Goal: Transaction & Acquisition: Purchase product/service

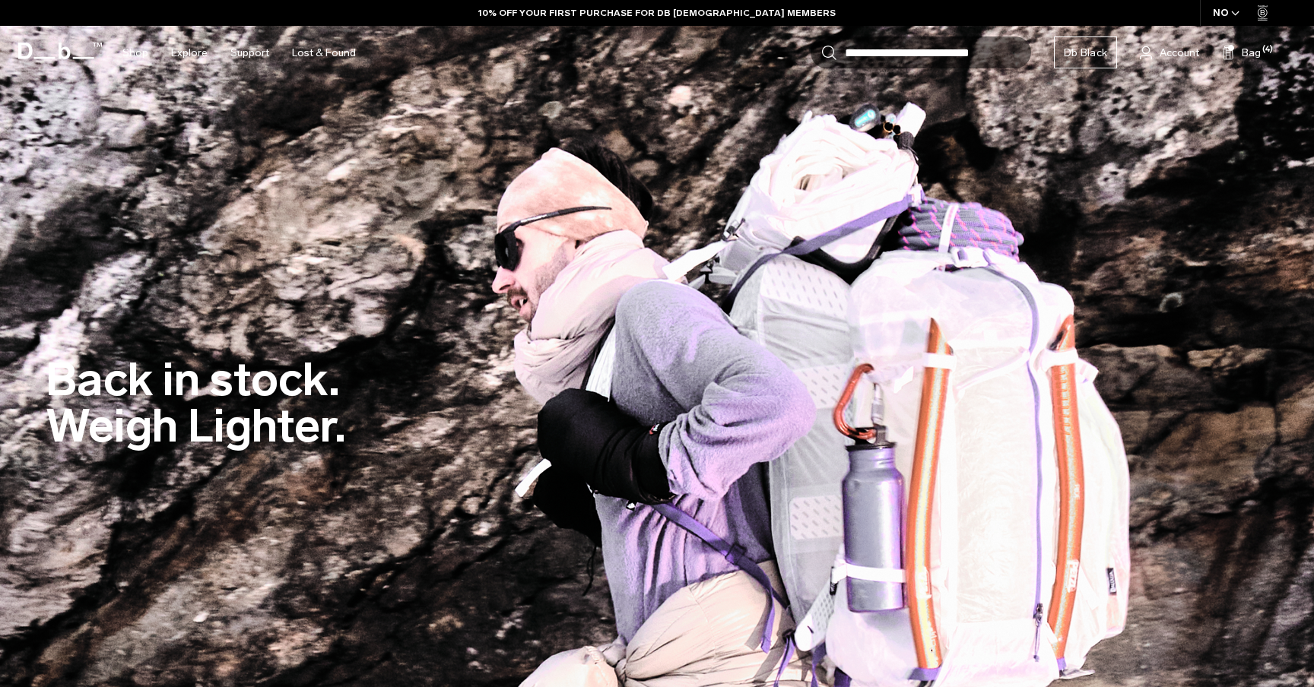
click at [740, 401] on div "Back in stock. Weigh Lighter." at bounding box center [657, 407] width 1222 height 192
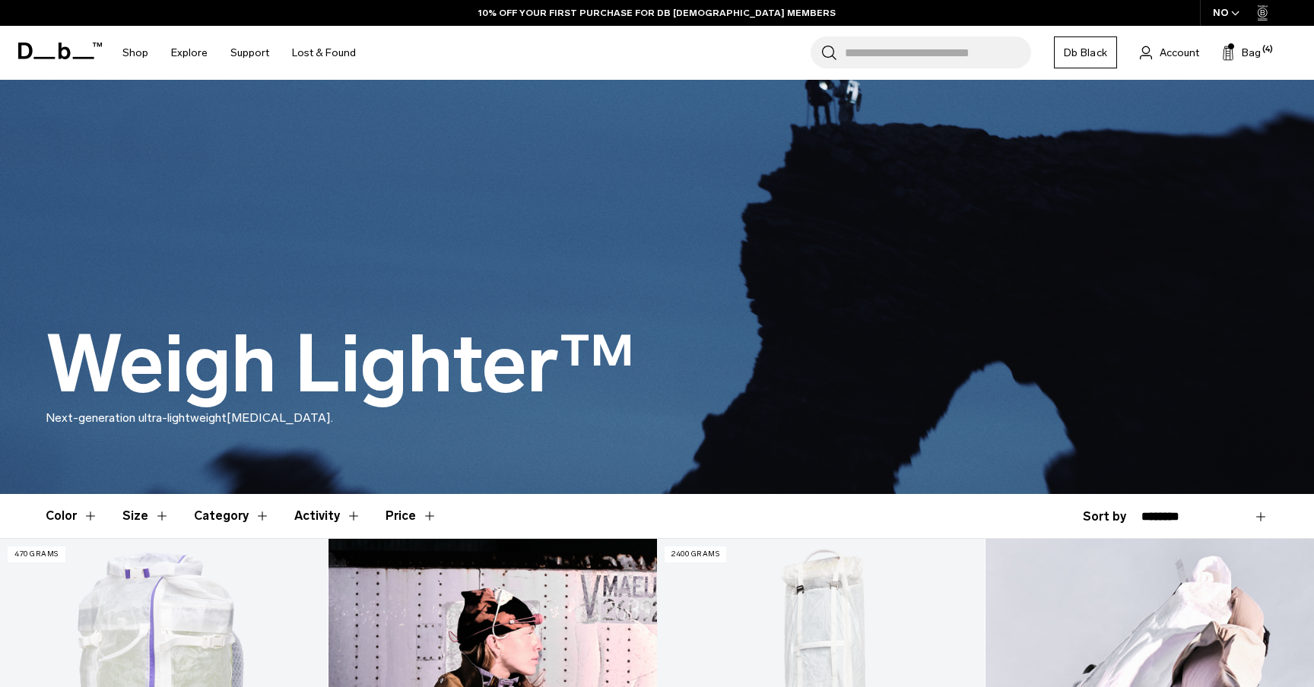
scroll to position [7, 0]
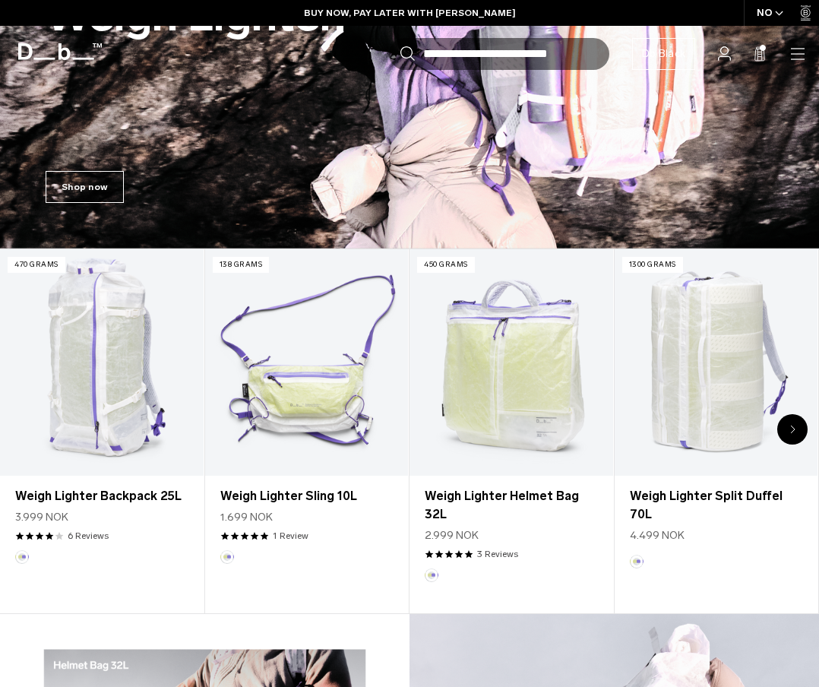
scroll to position [270, 0]
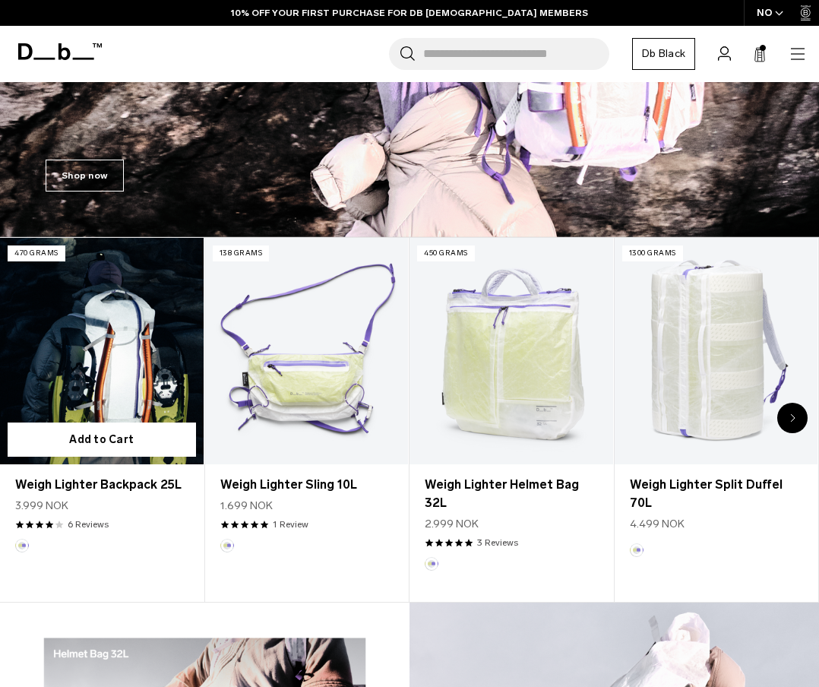
click at [114, 336] on link "Weigh Lighter Backpack 25L" at bounding box center [102, 351] width 204 height 226
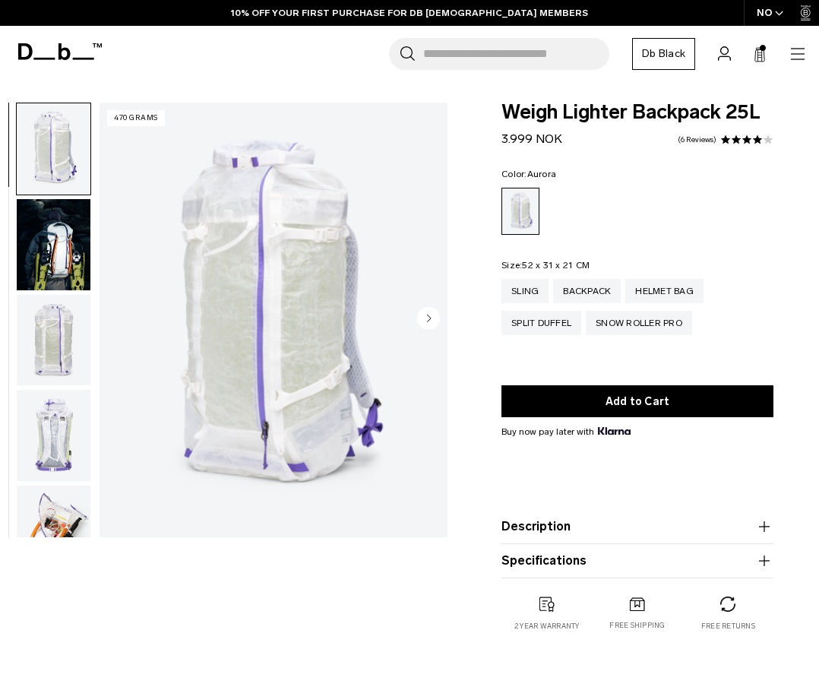
drag, startPoint x: 505, startPoint y: 141, endPoint x: 543, endPoint y: 141, distance: 38.0
click at [543, 141] on span "3.999 NOK" at bounding box center [532, 139] width 61 height 14
